Goal: Information Seeking & Learning: Learn about a topic

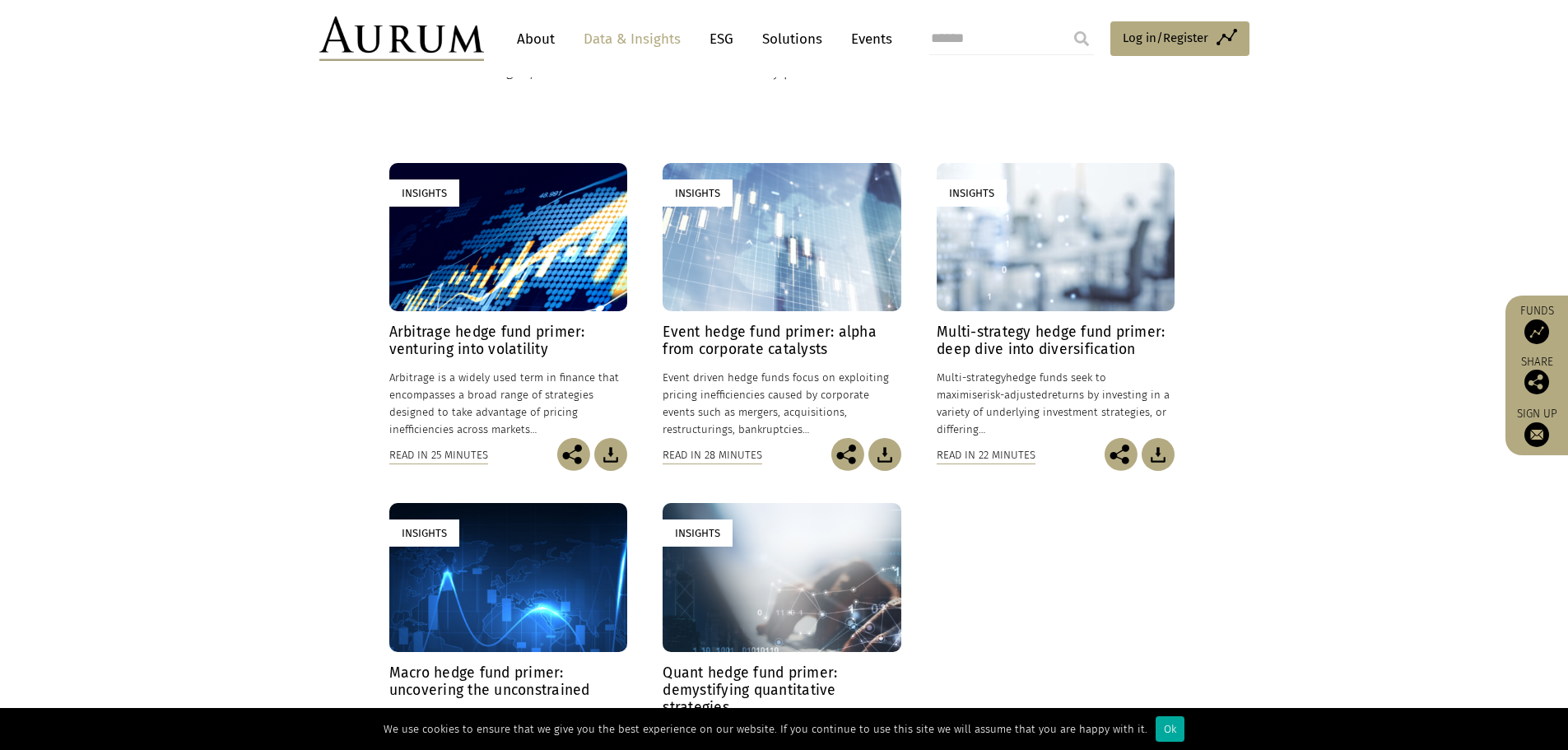
scroll to position [494, 0]
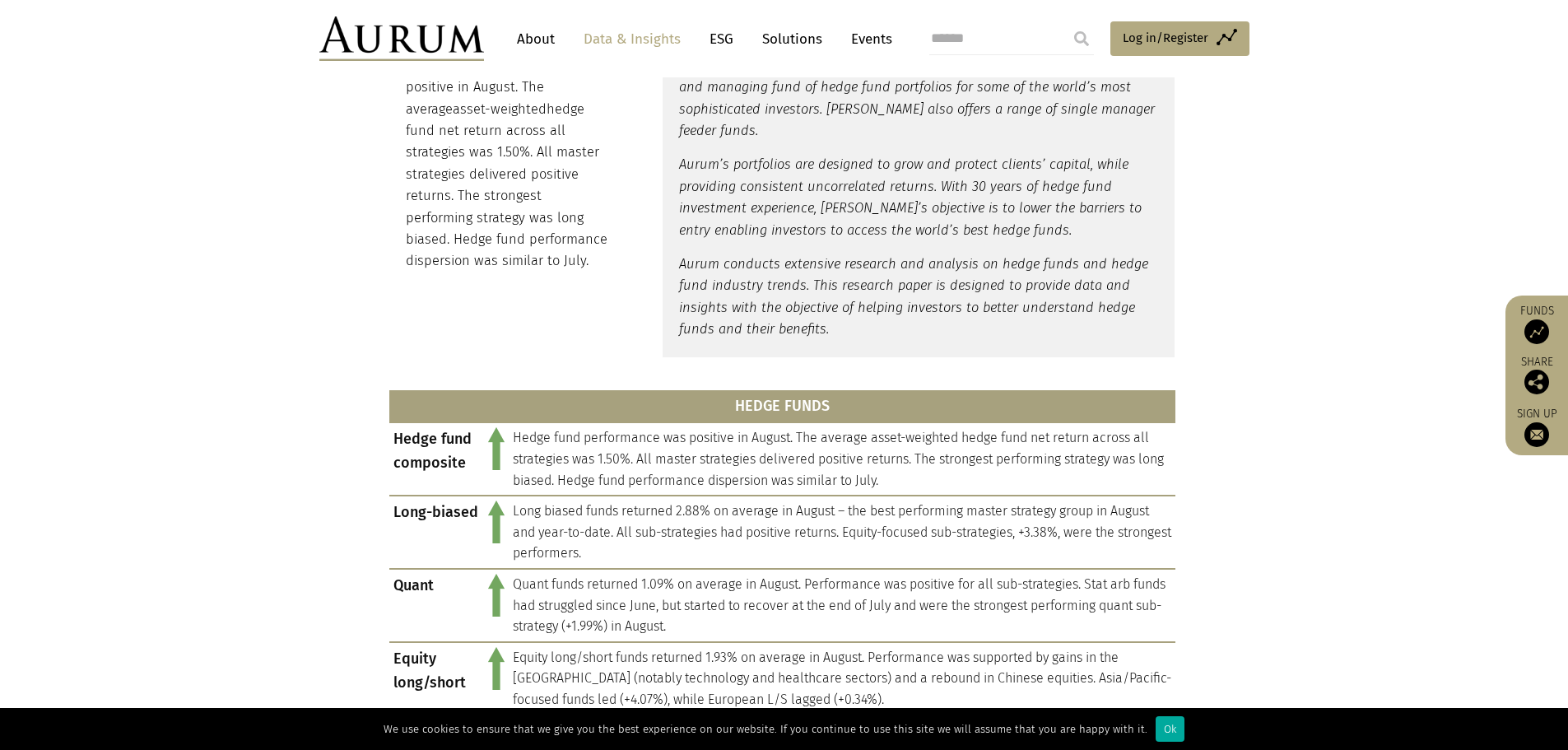
scroll to position [487, 0]
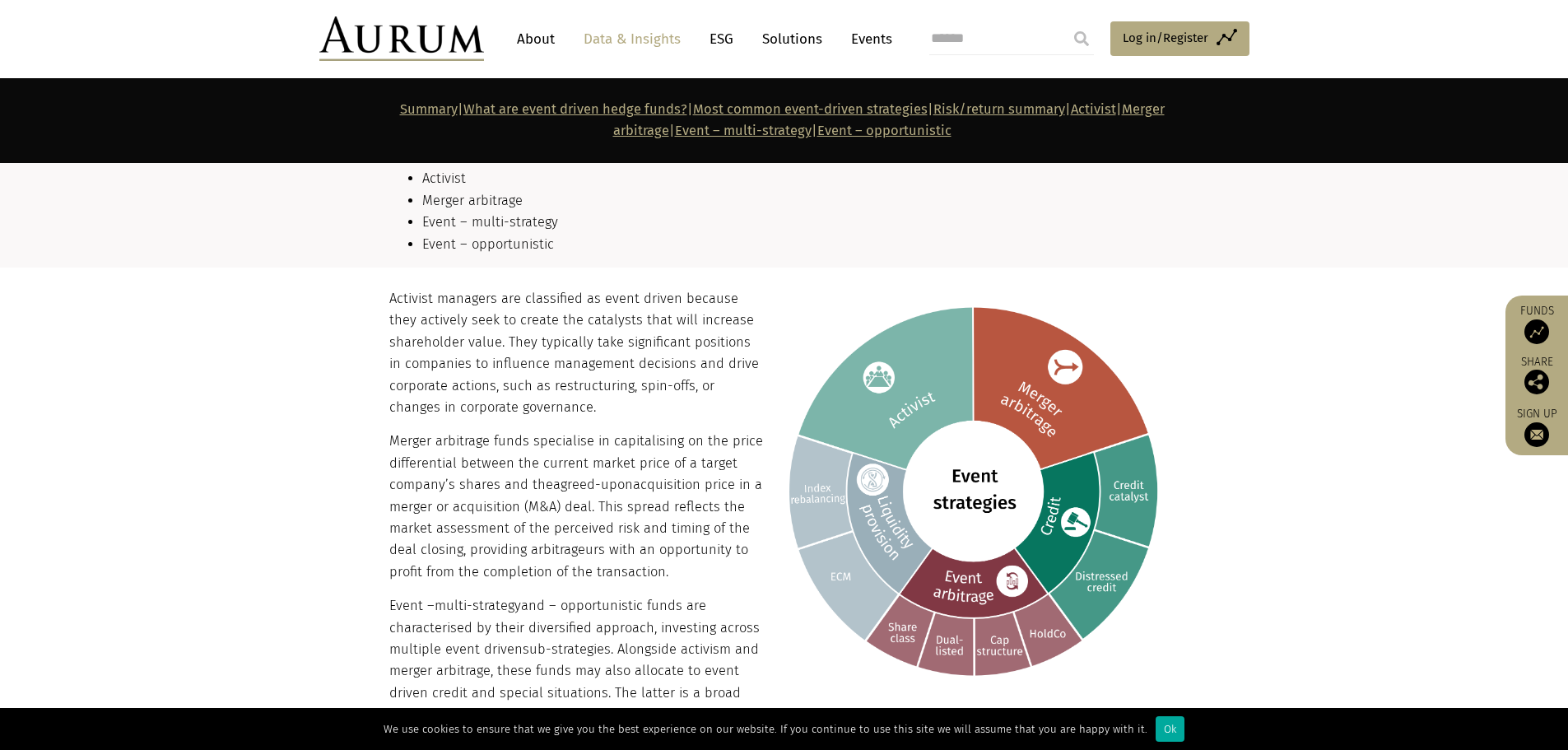
scroll to position [1811, 0]
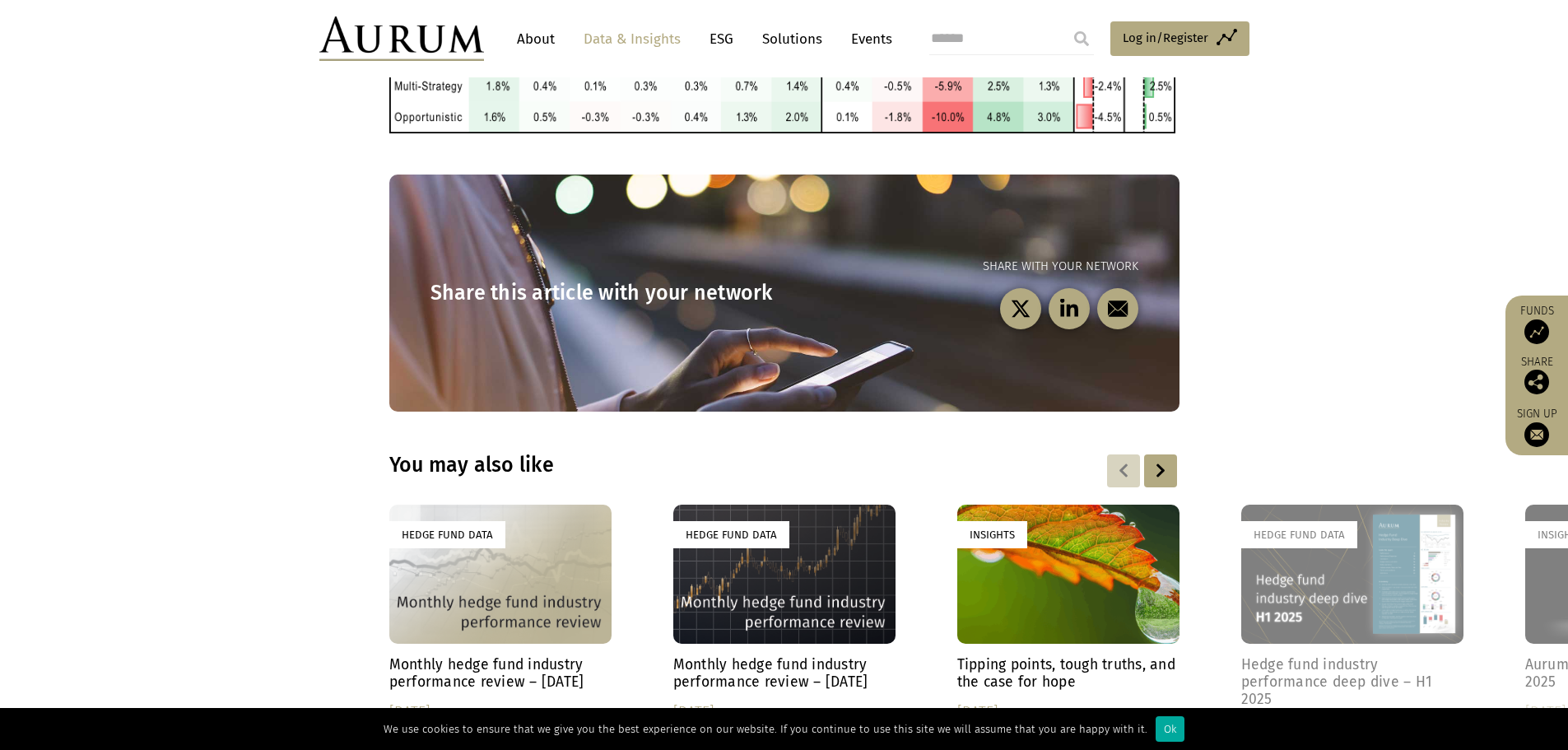
scroll to position [742, 0]
